Goal: Use online tool/utility

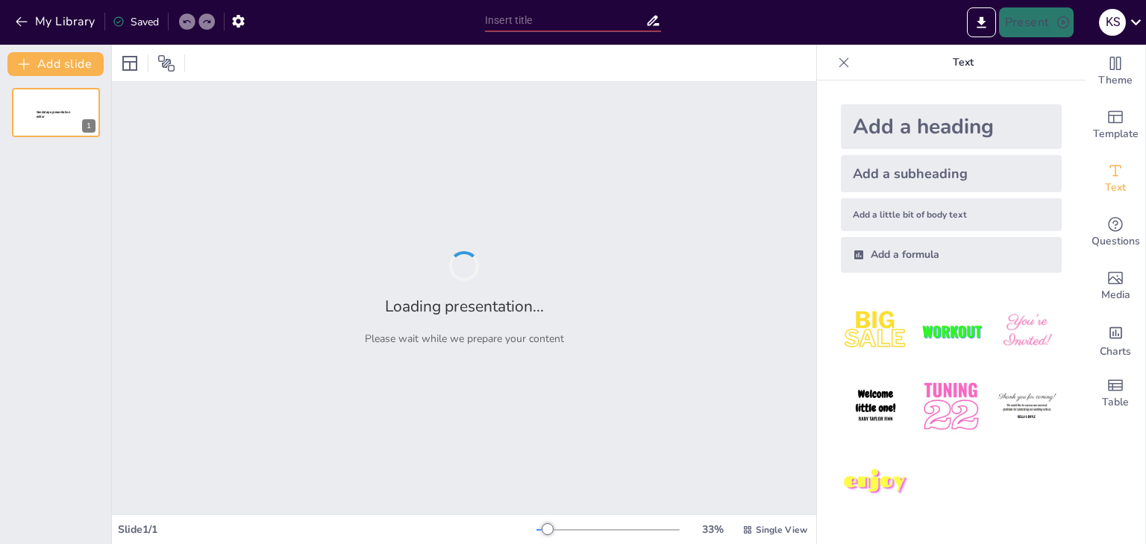
type input "Real-Time Smart Garbage Detection with Municipality Alert System"
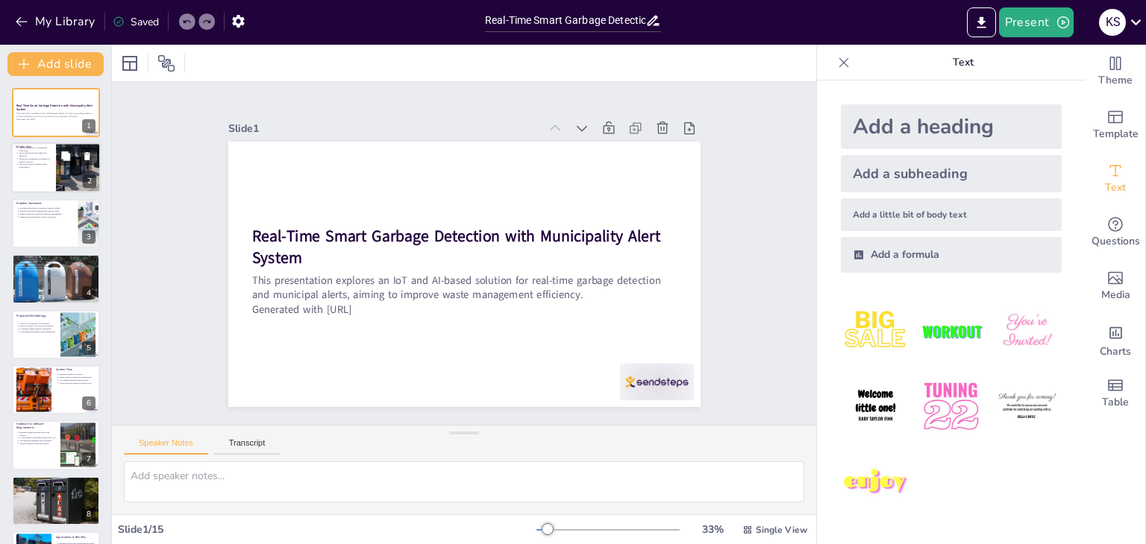
click at [43, 156] on p "The system utilizes automation for efficiency." at bounding box center [35, 155] width 33 height 6
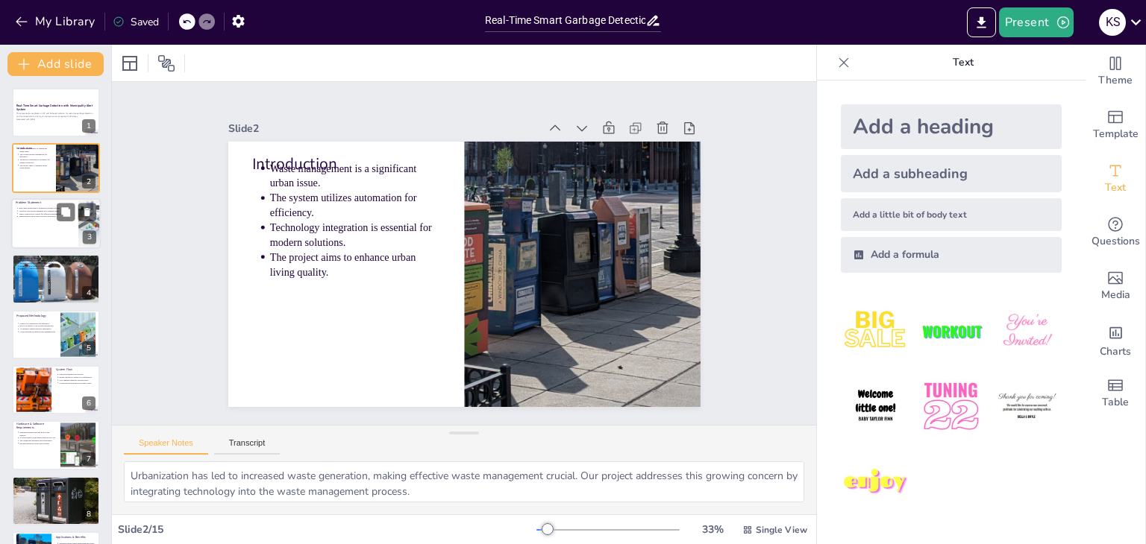
click at [33, 216] on p "Municipalities need better resource allocation." at bounding box center [46, 217] width 55 height 3
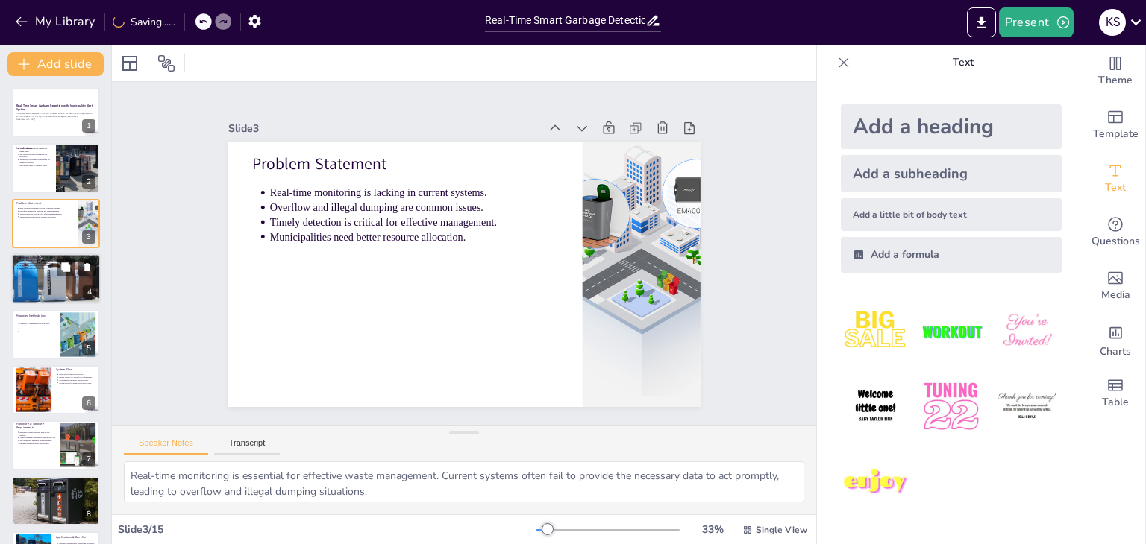
click at [48, 269] on p "Prepare for future urban growth." at bounding box center [58, 269] width 78 height 3
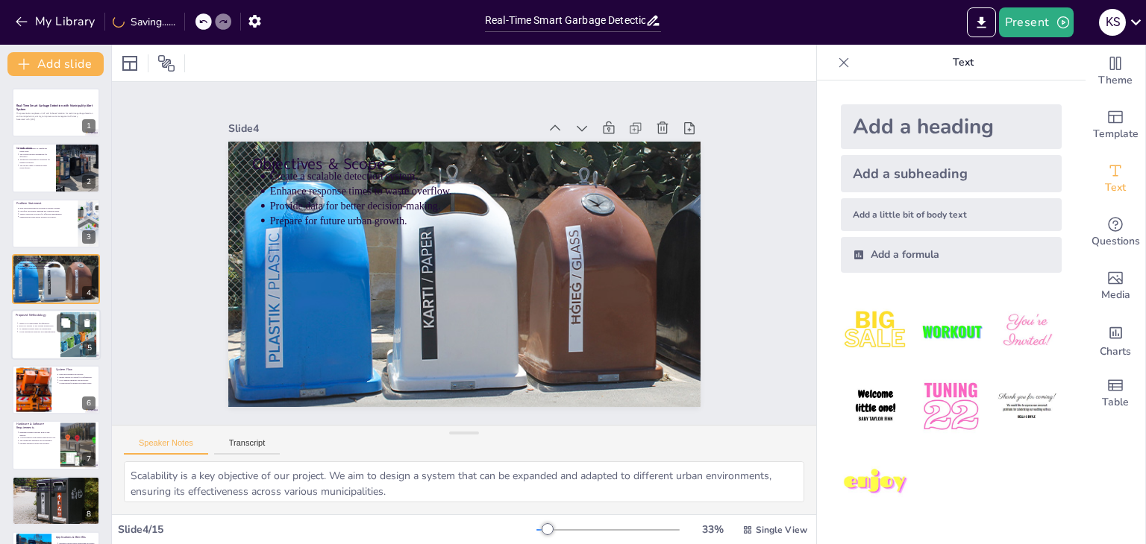
click at [37, 341] on div at bounding box center [56, 335] width 90 height 51
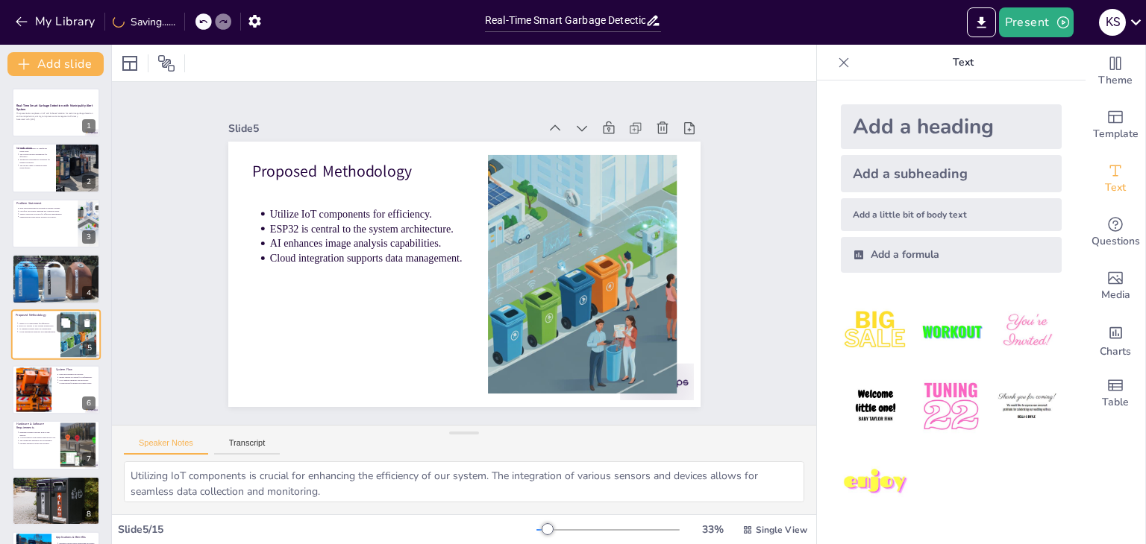
scroll to position [24, 0]
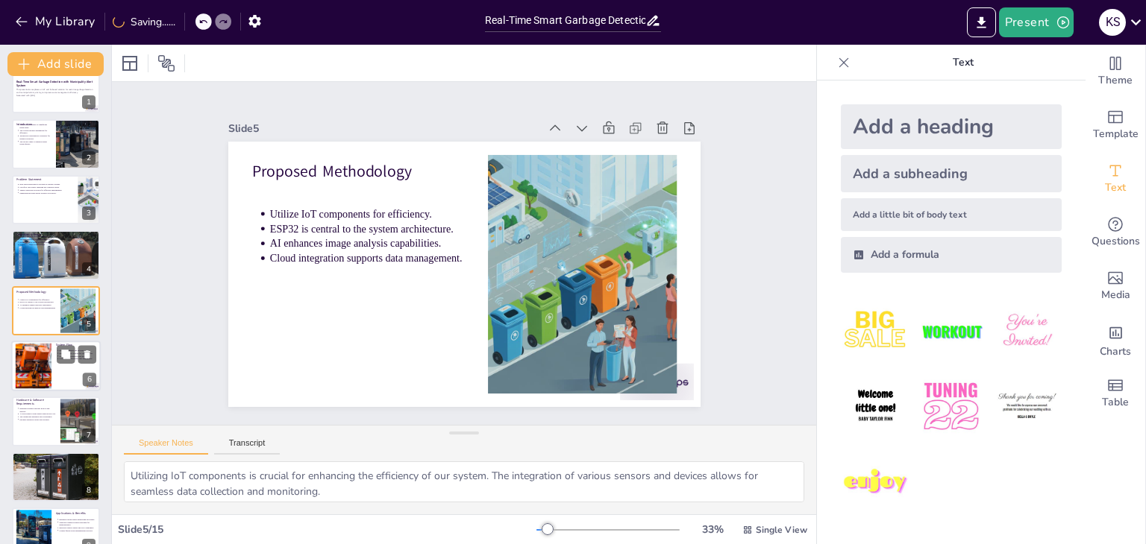
click at [39, 388] on div at bounding box center [56, 366] width 90 height 51
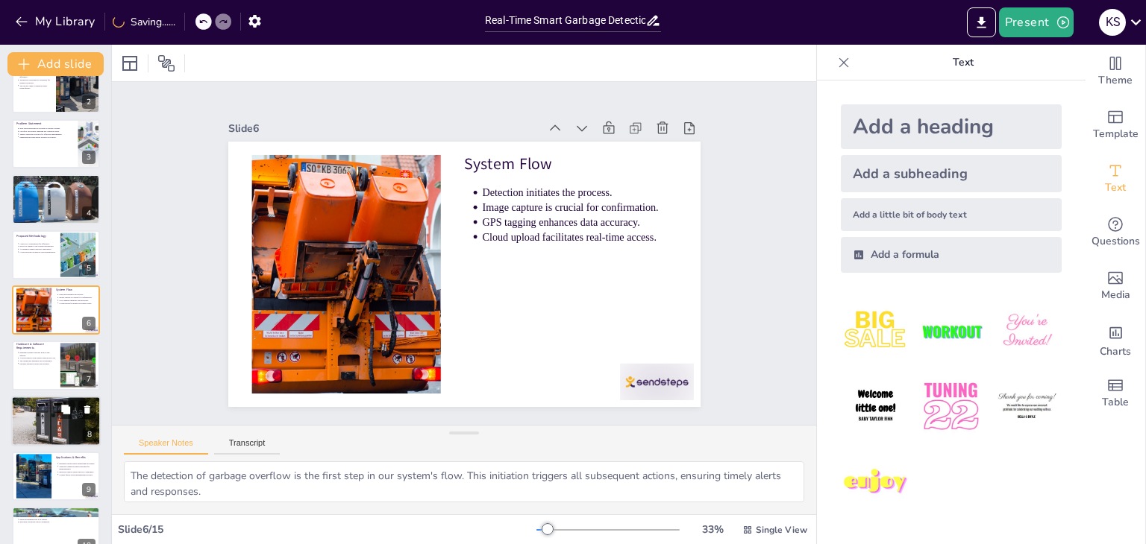
click at [42, 404] on p "Data visualization aids decision-making." at bounding box center [58, 405] width 78 height 3
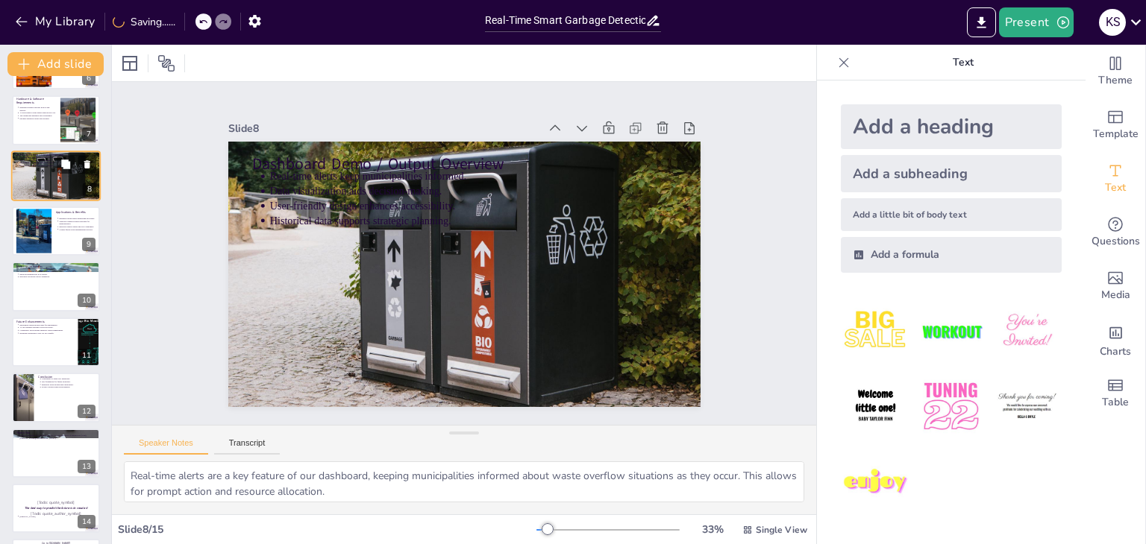
scroll to position [365, 0]
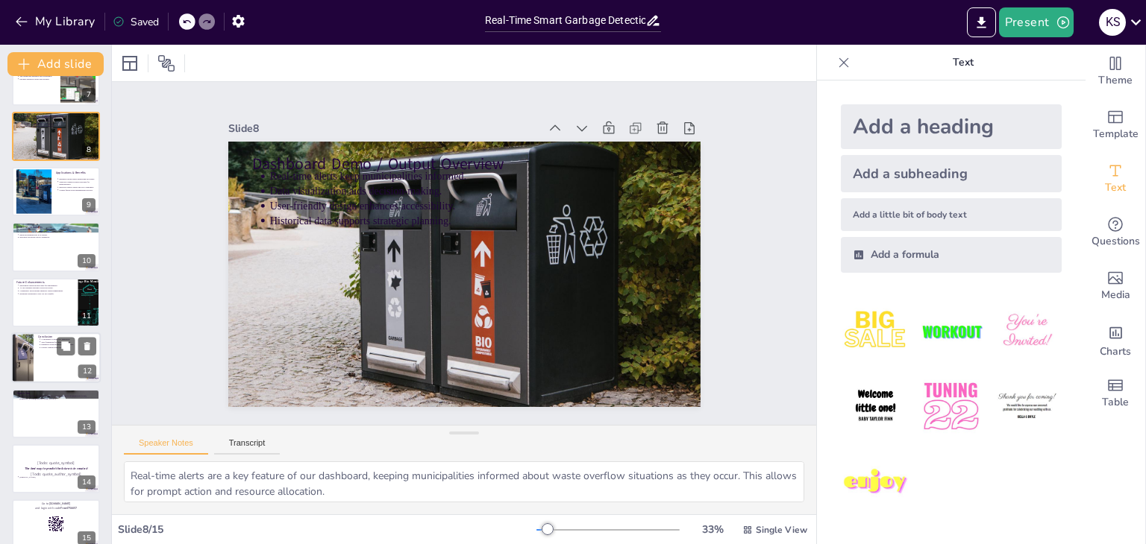
click at [50, 368] on div at bounding box center [56, 358] width 90 height 51
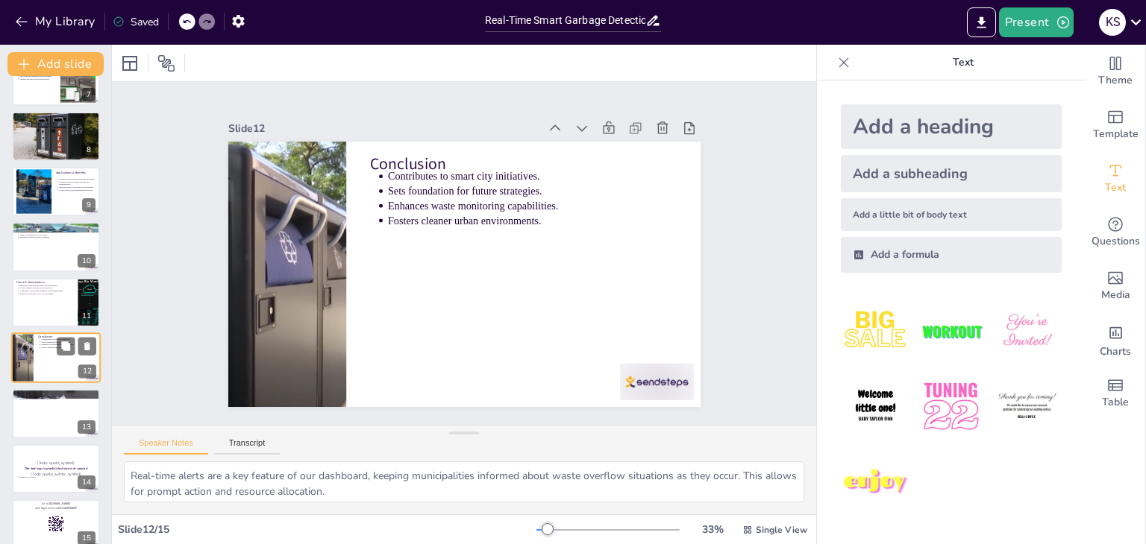
type textarea "Contributing to smart city initiatives is a core aspect of our project. By impl…"
